Goal: Task Accomplishment & Management: Manage account settings

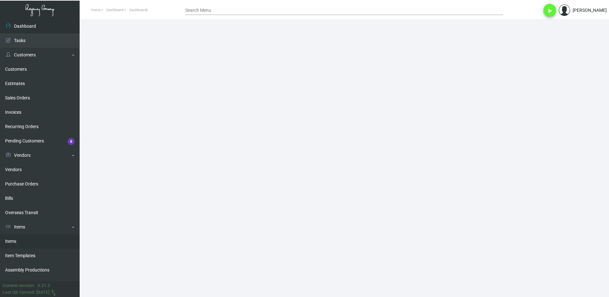
click at [15, 245] on link "Items" at bounding box center [40, 241] width 80 height 14
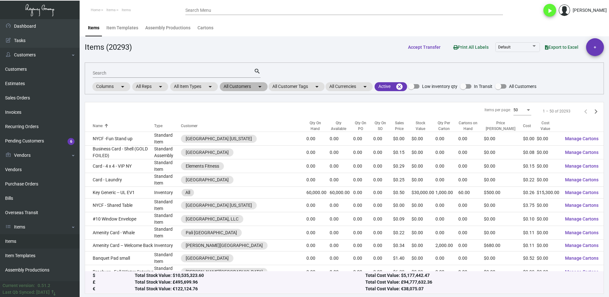
click at [242, 88] on mat-chip "All Customers arrow_drop_down" at bounding box center [244, 86] width 48 height 9
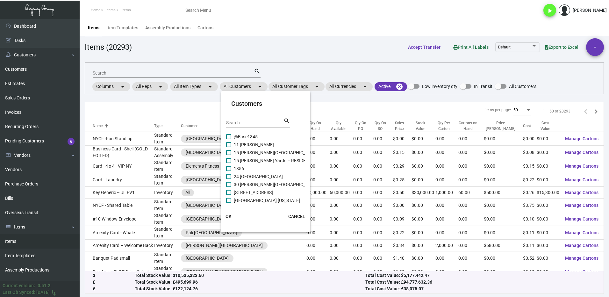
click at [242, 123] on input "Search" at bounding box center [254, 122] width 57 height 5
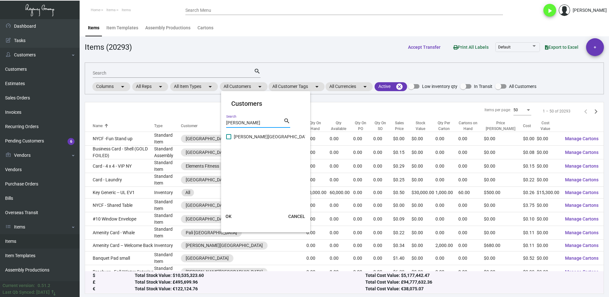
type input "[PERSON_NAME]"
click at [242, 134] on span "[PERSON_NAME][GEOGRAPHIC_DATA]" at bounding box center [272, 137] width 77 height 8
click at [229, 139] on input "[PERSON_NAME][GEOGRAPHIC_DATA]" at bounding box center [228, 139] width 0 height 0
checkbox input "true"
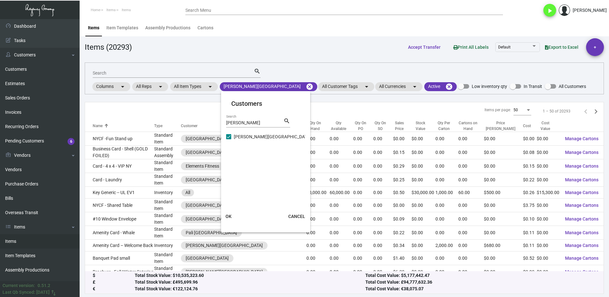
click at [232, 213] on button "OK" at bounding box center [229, 216] width 20 height 11
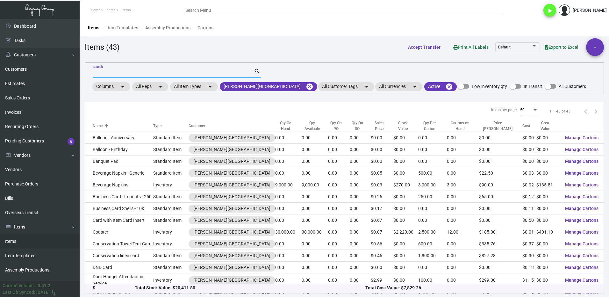
click at [106, 73] on input "Search" at bounding box center [173, 73] width 161 height 5
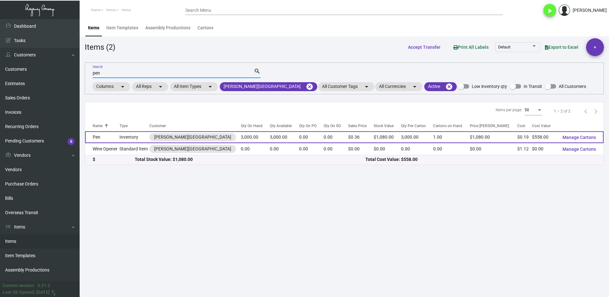
type input "pen"
click at [100, 138] on td "Pen" at bounding box center [102, 137] width 34 height 12
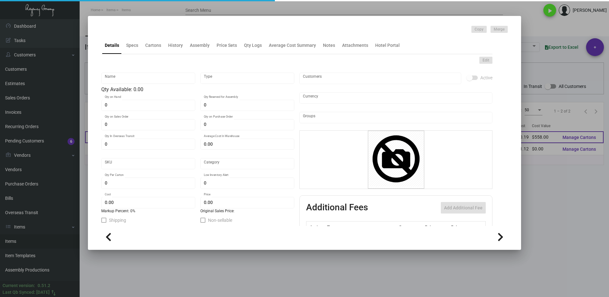
type input "Pen"
type input "Inventory"
type input "3,000"
type input "$ 0.186"
type input "2253"
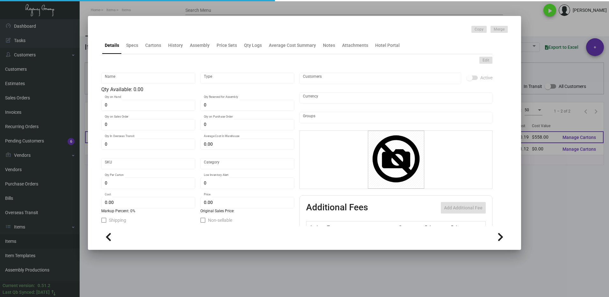
type input "Standard"
type input "3,000"
type input "$ 0.186"
type input "$ 0.36"
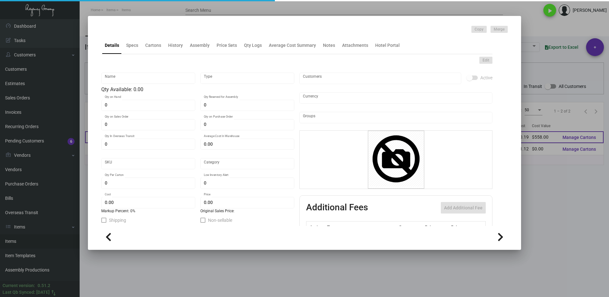
type textarea "Pen – Aniston style blue with gold accents logo in copper color ***PACK 500/BOX…"
type textarea "Pen – Aniston style blue with gold accents logo in copper color"
checkbox input "true"
type input "United States Dollar $"
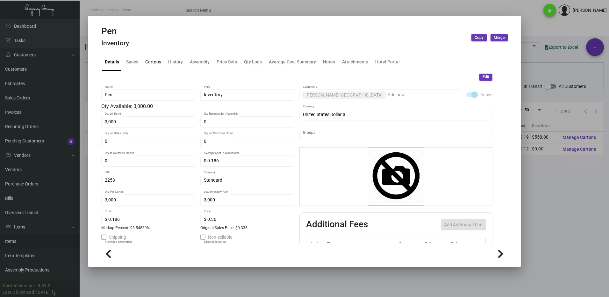
click at [152, 65] on div "Cartons" at bounding box center [153, 62] width 16 height 7
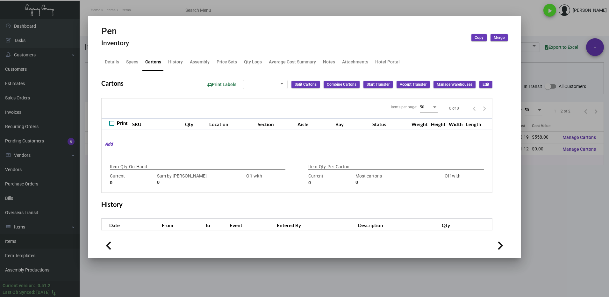
type input "3,000"
type input "6000"
type input "-3000"
type input "3,000"
type input "3000"
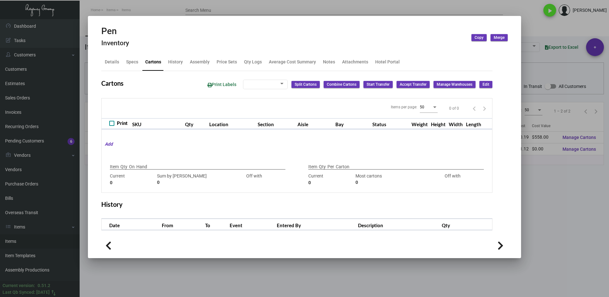
type input "0"
